Goal: Task Accomplishment & Management: Use online tool/utility

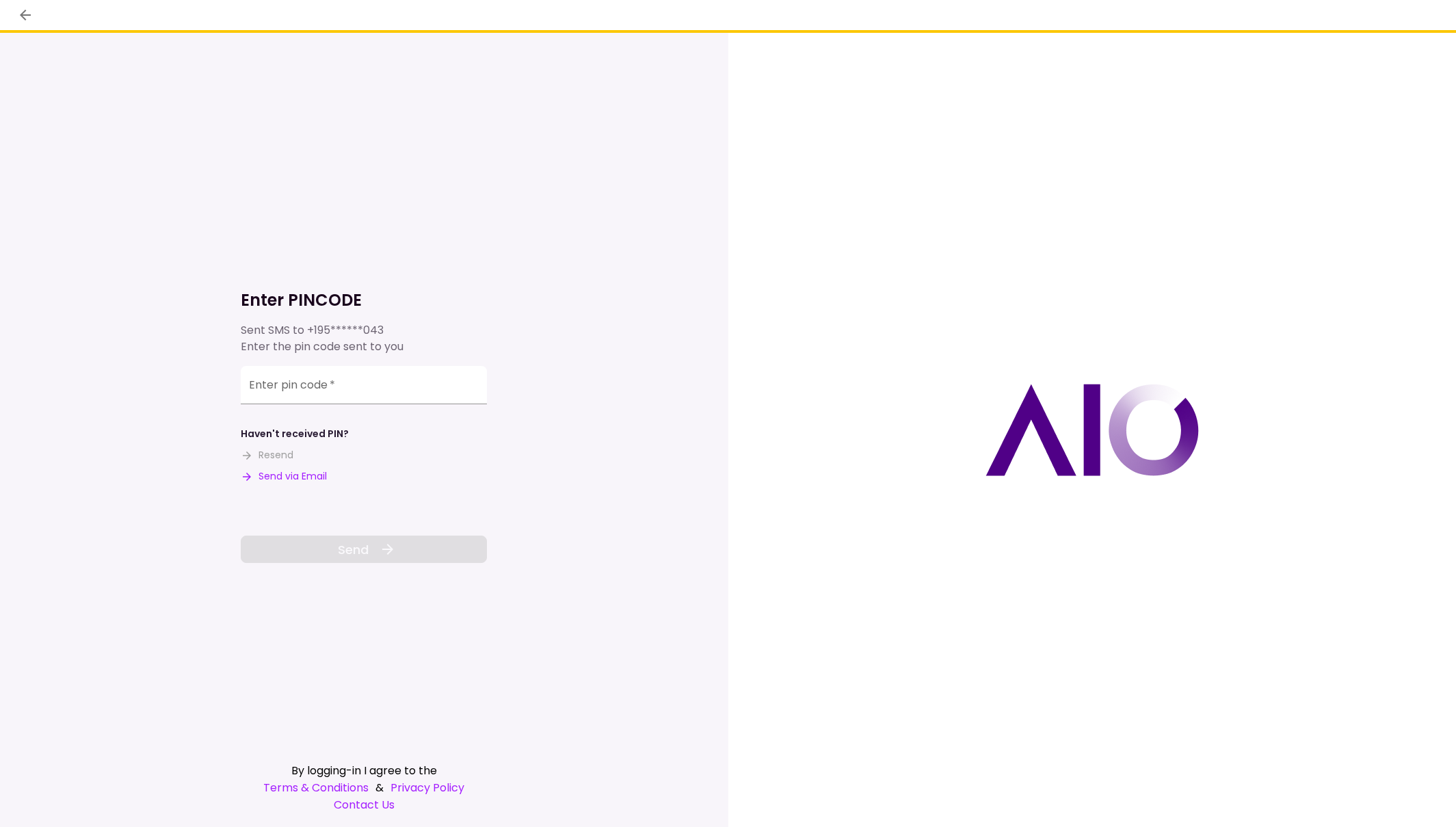
click at [289, 480] on button "Send via Email" at bounding box center [284, 476] width 86 height 14
click at [374, 387] on input "Enter pin code   *" at bounding box center [363, 385] width 246 height 38
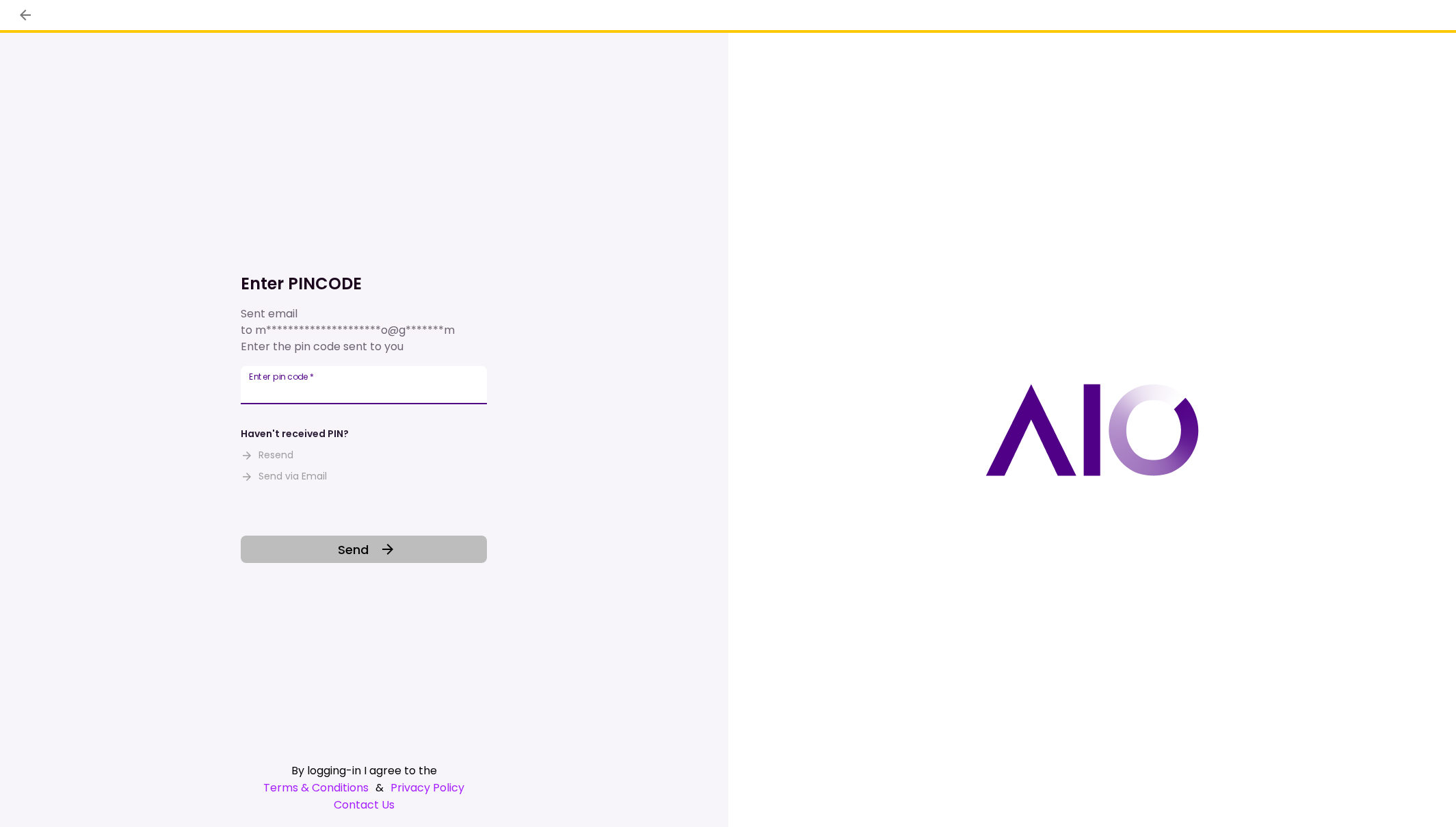
type input "******"
click at [366, 551] on span "Send" at bounding box center [353, 549] width 31 height 18
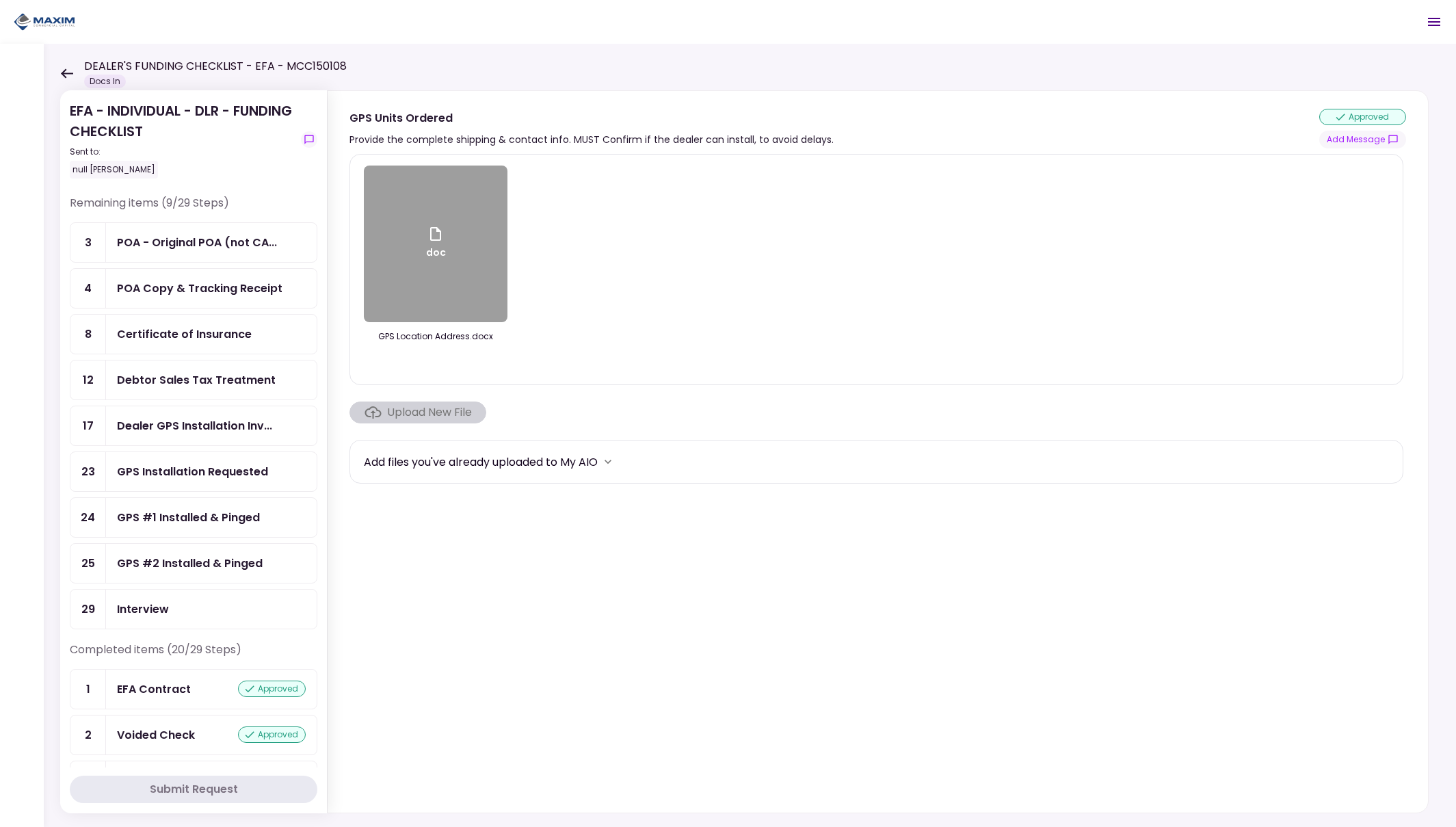
click at [245, 378] on div "Debtor Sales Tax Treatment" at bounding box center [196, 379] width 159 height 17
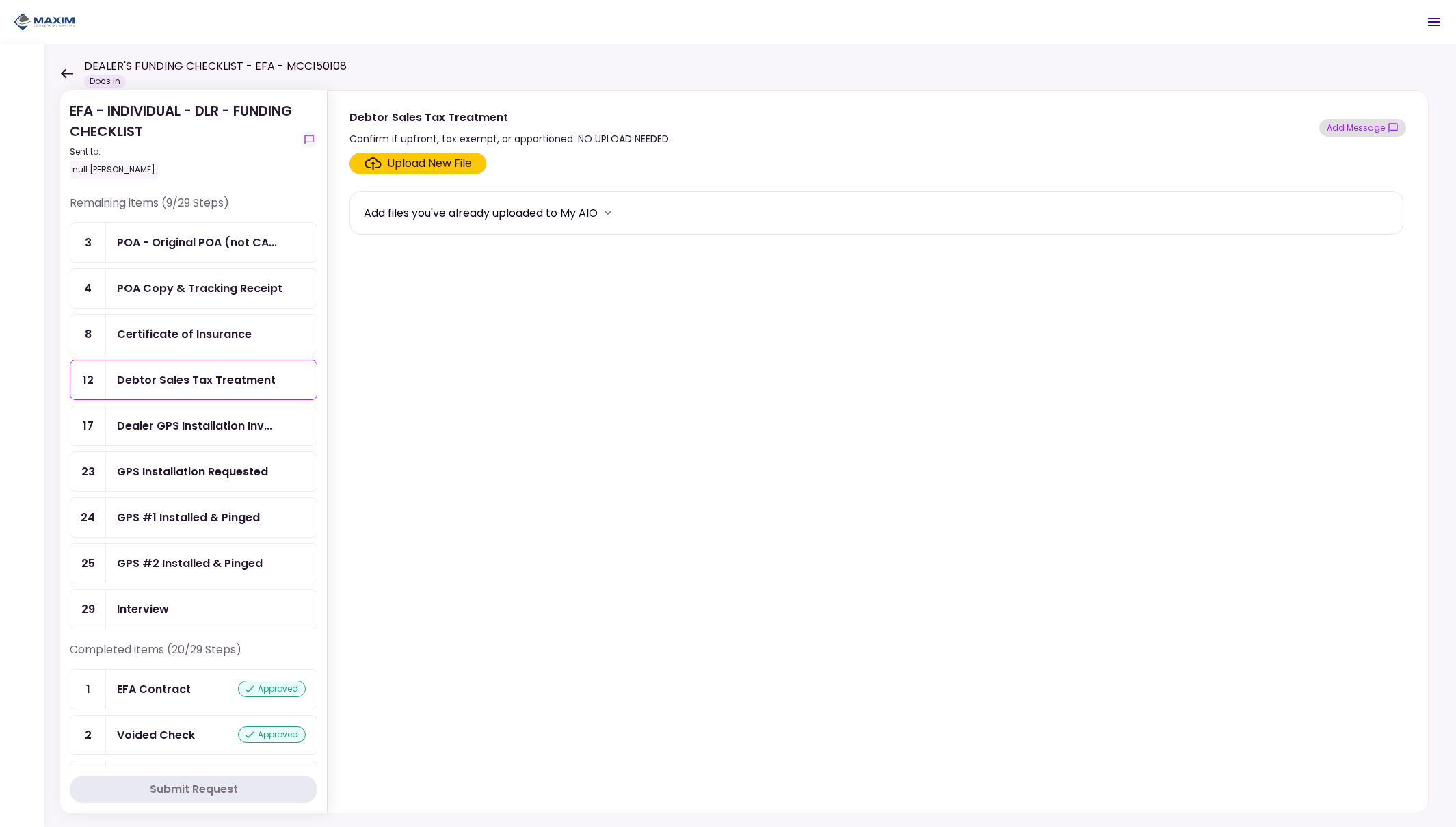
click at [1364, 127] on button "Add Message" at bounding box center [1363, 127] width 87 height 18
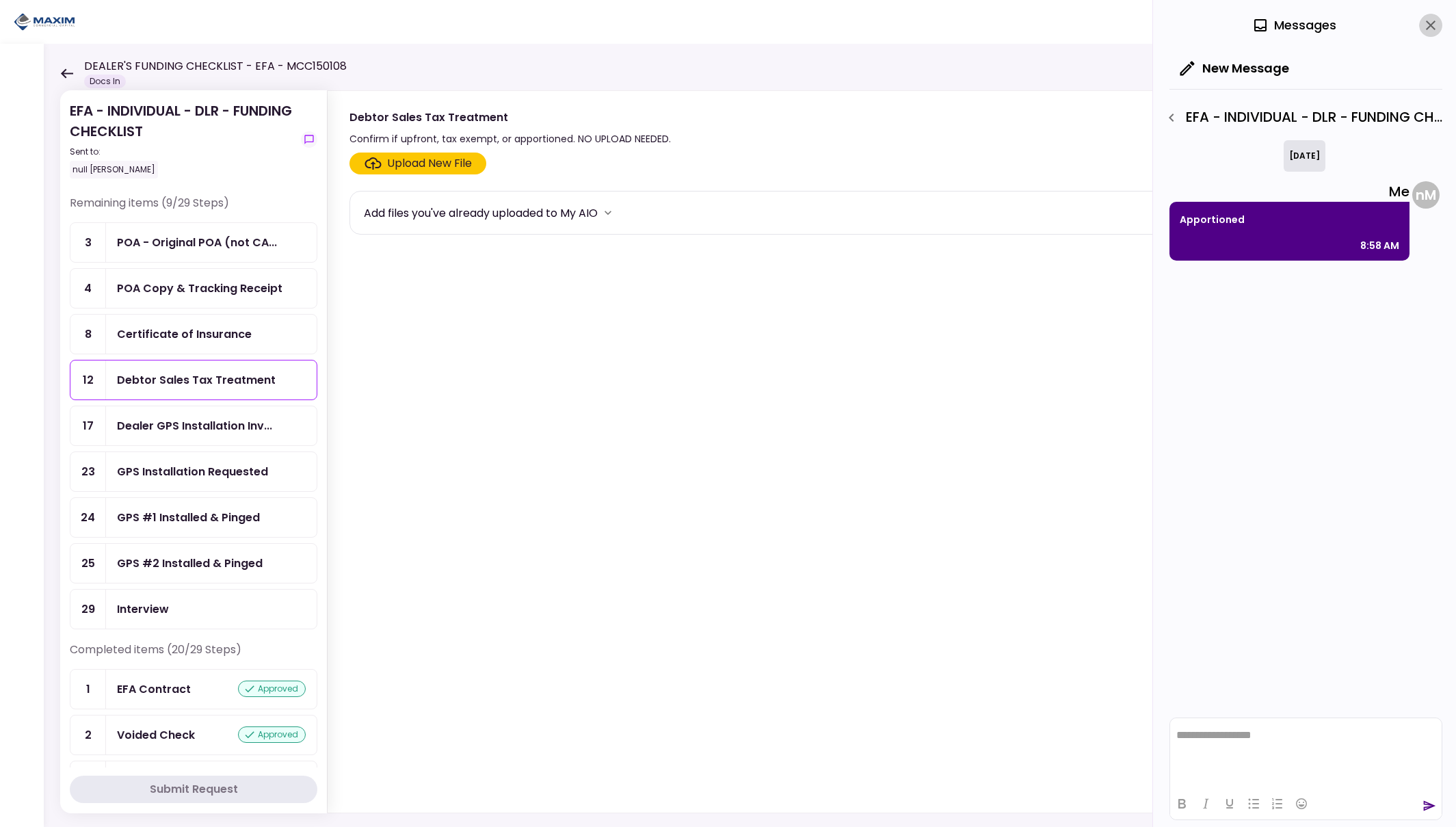
click at [1431, 25] on icon "close" at bounding box center [1431, 25] width 10 height 10
